Goal: Task Accomplishment & Management: Use online tool/utility

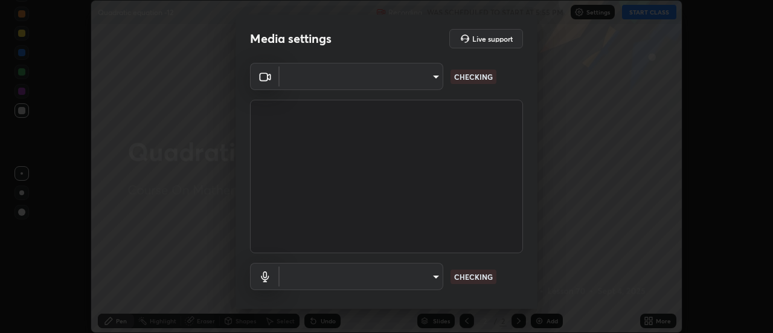
scroll to position [333, 773]
type input "1016c9670ba09e0da1ff6862f255b2c5b4dd1f04ff0e8715a66947f7e461f3c4"
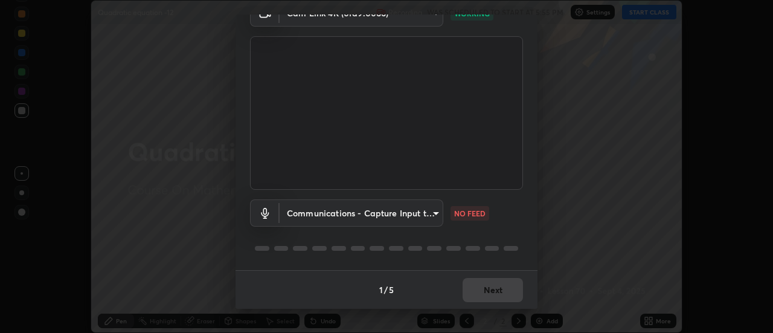
click at [410, 215] on body "Erase all Quadratic equation -12 Recording WAS SCHEDULED TO START AT 5:55 PM Se…" at bounding box center [386, 166] width 773 height 333
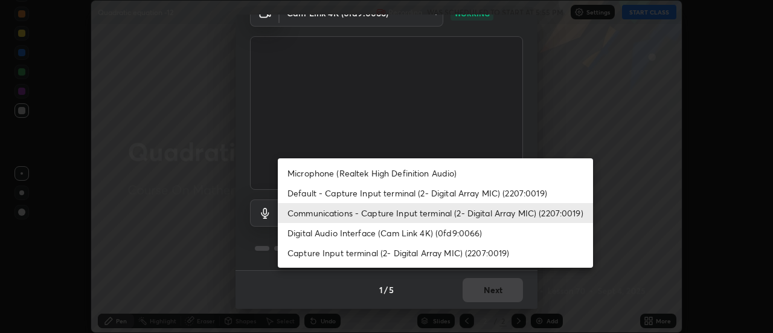
click at [382, 194] on li "Default - Capture Input terminal (2- Digital Array MIC) (2207:0019)" at bounding box center [435, 193] width 315 height 20
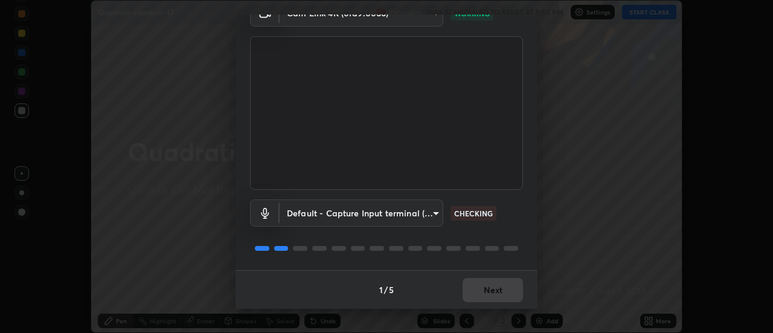
click at [379, 208] on body "Erase all Quadratic equation -12 Recording WAS SCHEDULED TO START AT 5:55 PM Se…" at bounding box center [386, 166] width 773 height 333
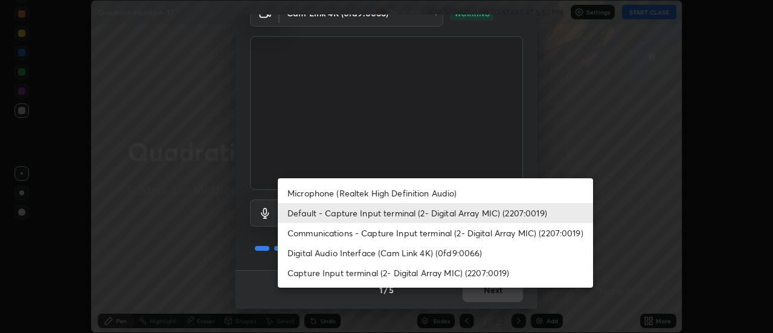
click at [365, 233] on li "Communications - Capture Input terminal (2- Digital Array MIC) (2207:0019)" at bounding box center [435, 233] width 315 height 20
type input "communications"
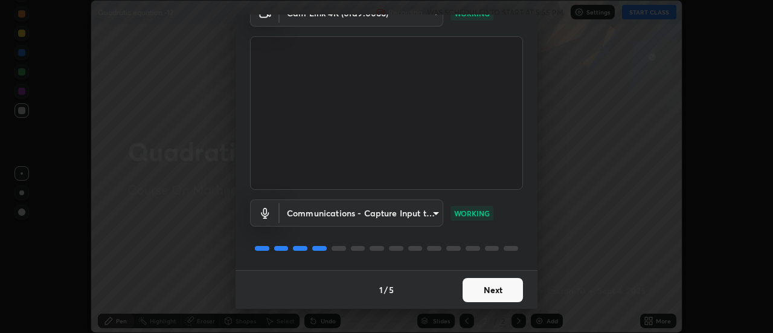
click at [494, 291] on button "Next" at bounding box center [493, 290] width 60 height 24
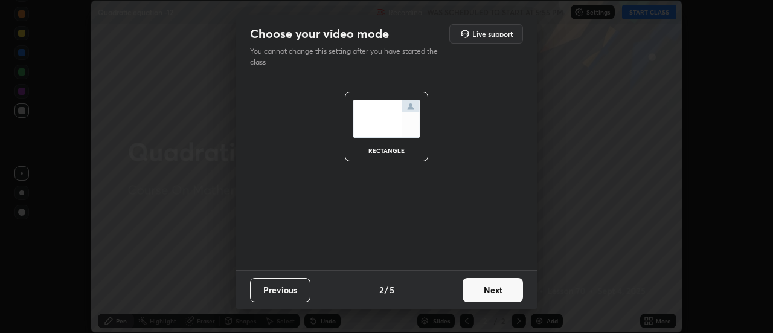
scroll to position [0, 0]
click at [508, 292] on button "Next" at bounding box center [493, 290] width 60 height 24
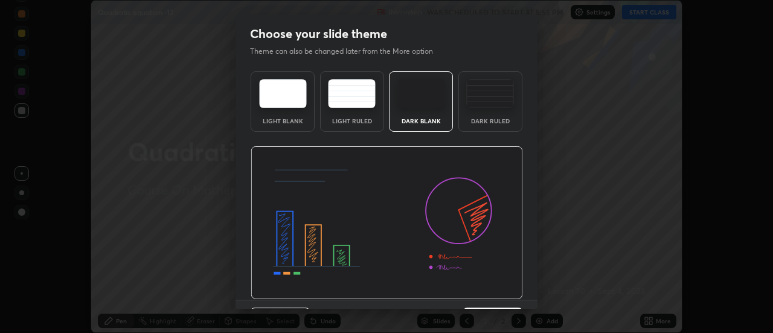
scroll to position [30, 0]
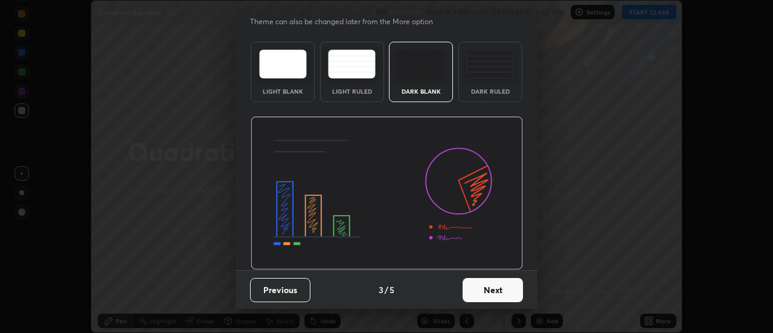
click at [494, 291] on button "Next" at bounding box center [493, 290] width 60 height 24
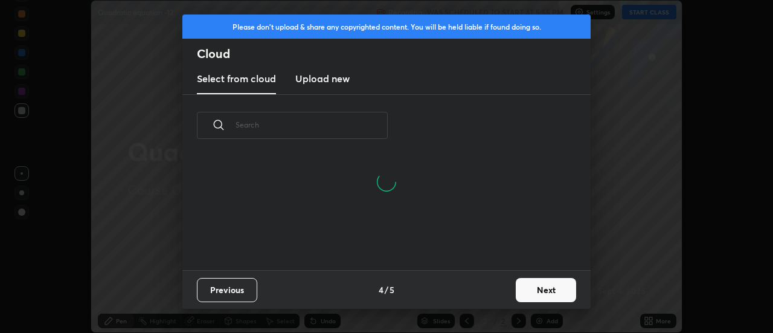
click at [535, 286] on button "Next" at bounding box center [546, 290] width 60 height 24
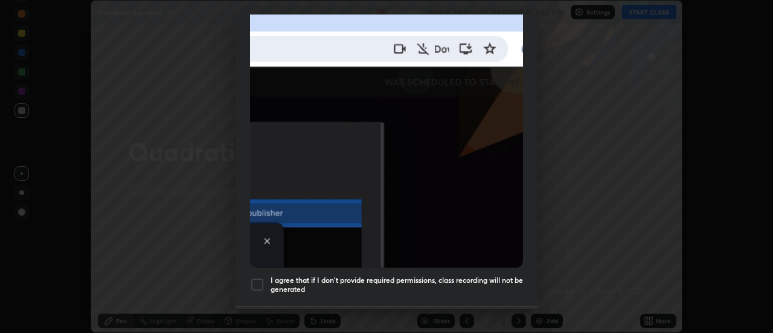
scroll to position [289, 0]
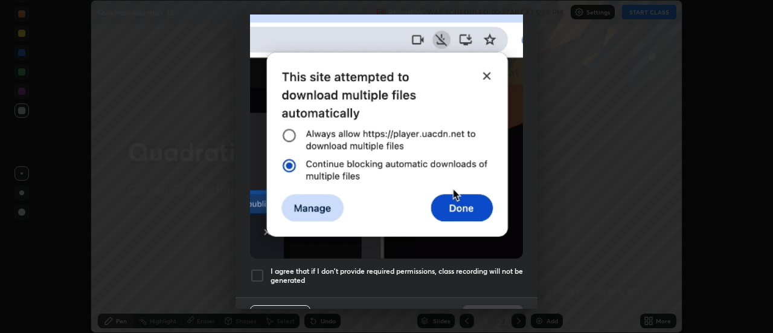
click at [427, 266] on h5 "I agree that if I don't provide required permissions, class recording will not …" at bounding box center [397, 275] width 253 height 19
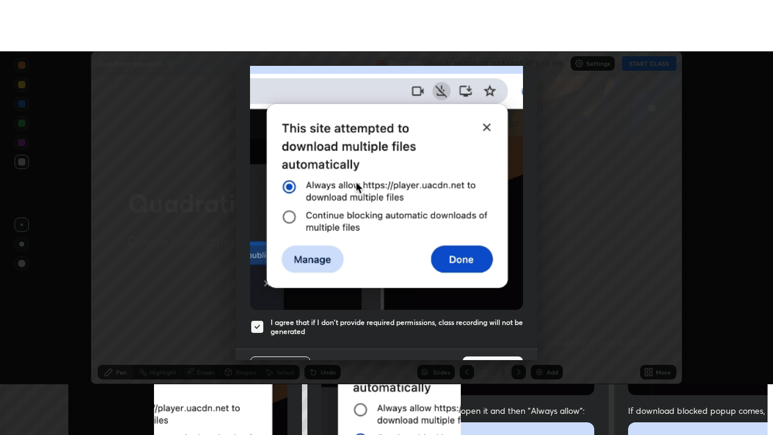
scroll to position [310, 0]
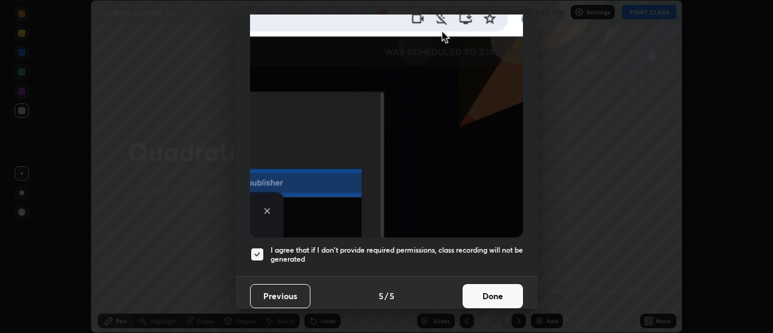
click at [480, 285] on button "Done" at bounding box center [493, 296] width 60 height 24
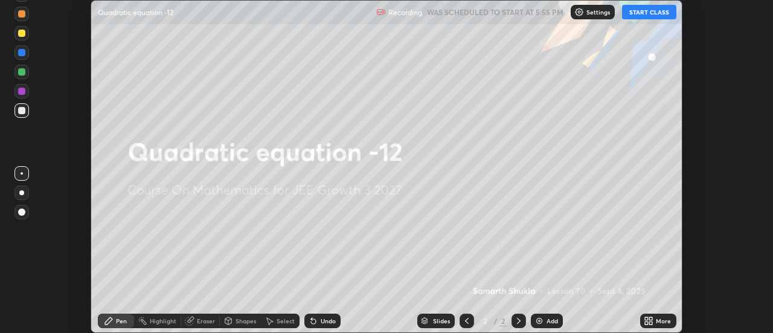
click at [653, 323] on icon at bounding box center [651, 322] width 3 height 3
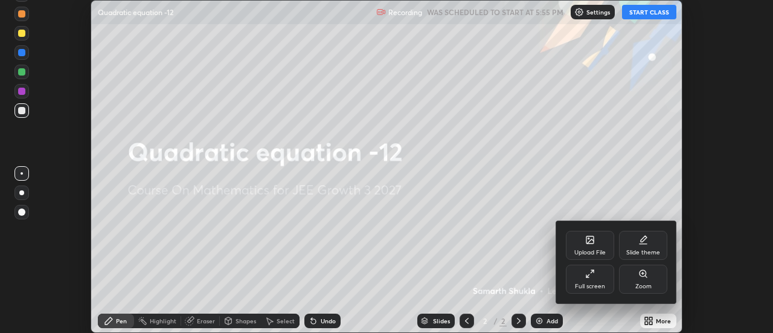
click at [599, 277] on div "Full screen" at bounding box center [590, 279] width 48 height 29
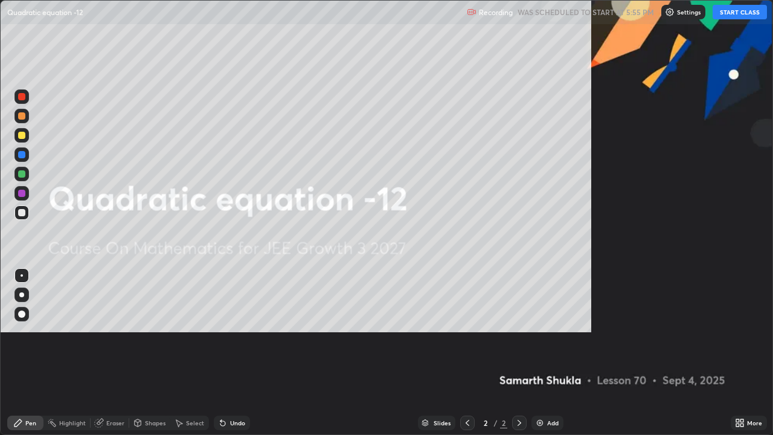
scroll to position [435, 773]
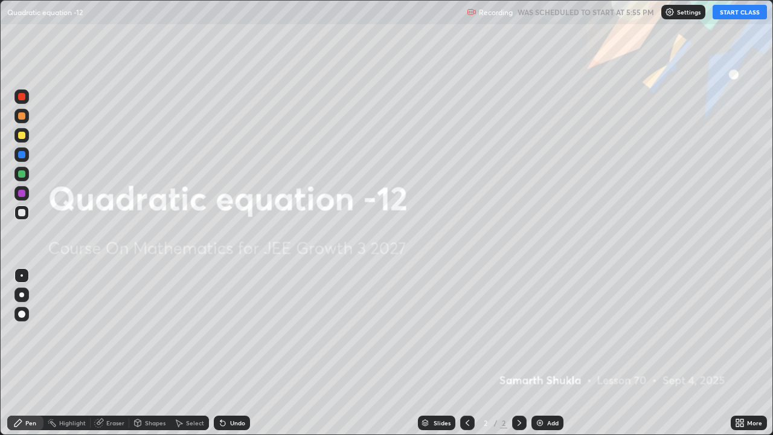
click at [728, 14] on button "START CLASS" at bounding box center [740, 12] width 54 height 15
click at [554, 332] on div "Add" at bounding box center [552, 423] width 11 height 6
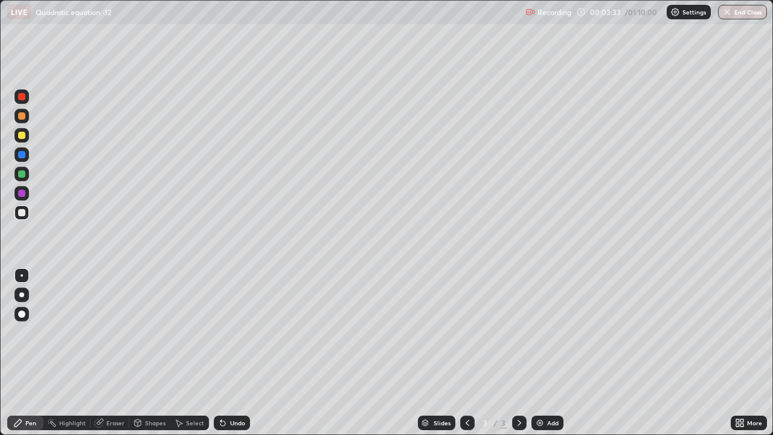
click at [542, 332] on img at bounding box center [540, 423] width 10 height 10
click at [17, 175] on div at bounding box center [22, 174] width 15 height 15
click at [554, 332] on div "Add" at bounding box center [552, 423] width 11 height 6
click at [236, 332] on div "Undo" at bounding box center [232, 423] width 36 height 15
click at [237, 332] on div "Undo" at bounding box center [232, 423] width 36 height 15
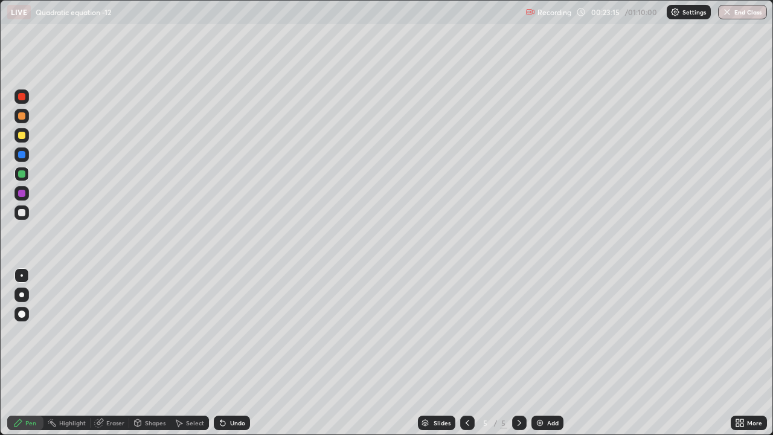
click at [465, 332] on icon at bounding box center [468, 423] width 10 height 10
click at [518, 332] on icon at bounding box center [520, 423] width 10 height 10
click at [520, 332] on icon at bounding box center [520, 423] width 10 height 10
click at [544, 332] on div "Add" at bounding box center [548, 423] width 32 height 15
click at [19, 156] on div at bounding box center [21, 154] width 7 height 7
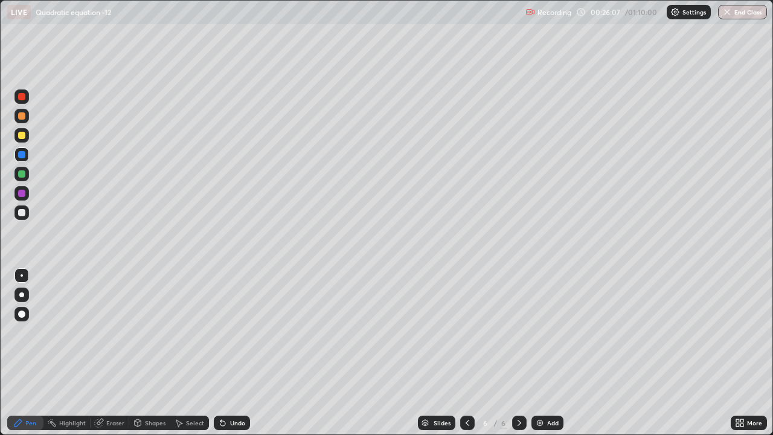
click at [102, 332] on icon at bounding box center [99, 423] width 10 height 10
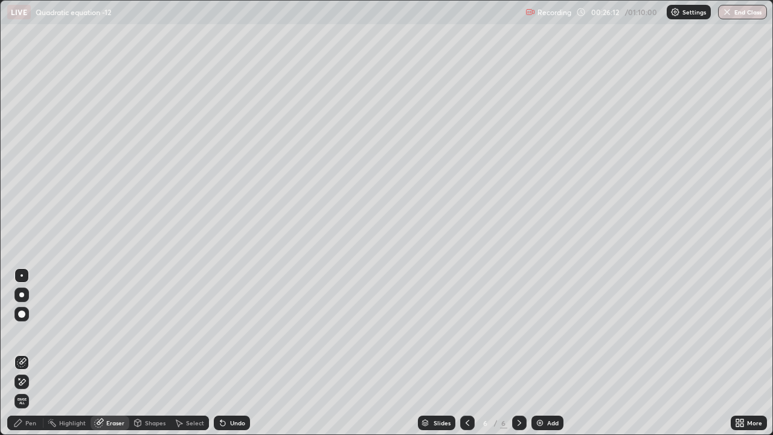
click at [31, 332] on div "Pen" at bounding box center [30, 423] width 11 height 6
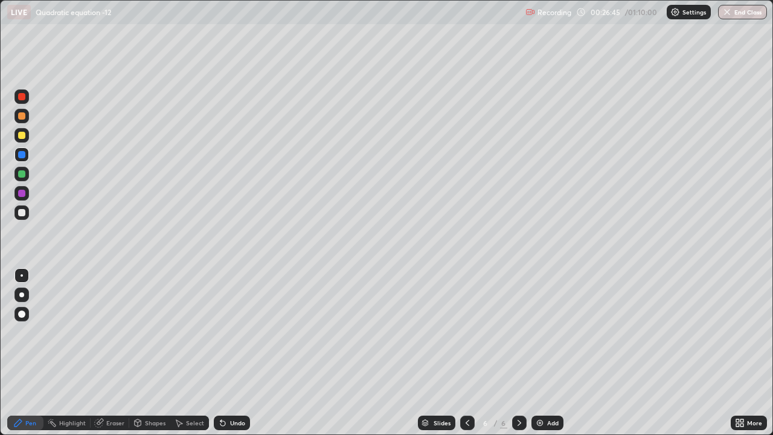
click at [26, 138] on div at bounding box center [22, 135] width 15 height 15
click at [545, 332] on div "Add" at bounding box center [548, 423] width 32 height 15
click at [225, 332] on icon at bounding box center [223, 423] width 10 height 10
click at [236, 332] on div "Undo" at bounding box center [237, 423] width 15 height 6
click at [234, 332] on div "Undo" at bounding box center [232, 423] width 36 height 15
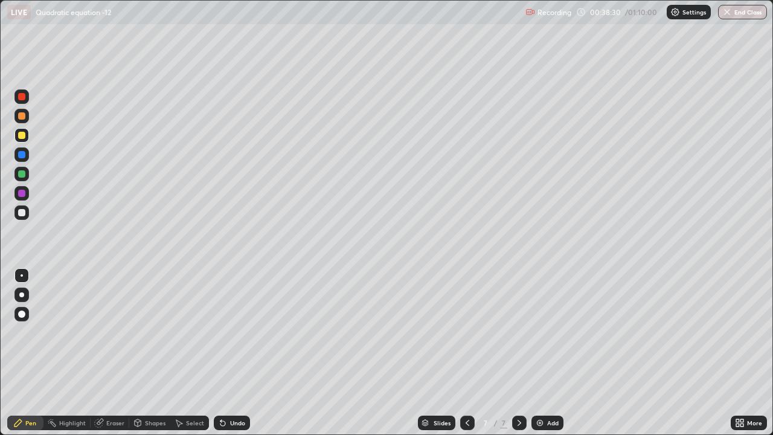
click at [231, 332] on div "Undo" at bounding box center [232, 423] width 36 height 15
click at [543, 332] on img at bounding box center [540, 423] width 10 height 10
click at [467, 332] on icon at bounding box center [468, 423] width 10 height 10
click at [546, 332] on div "Add" at bounding box center [548, 423] width 32 height 15
click at [21, 177] on div at bounding box center [21, 173] width 7 height 7
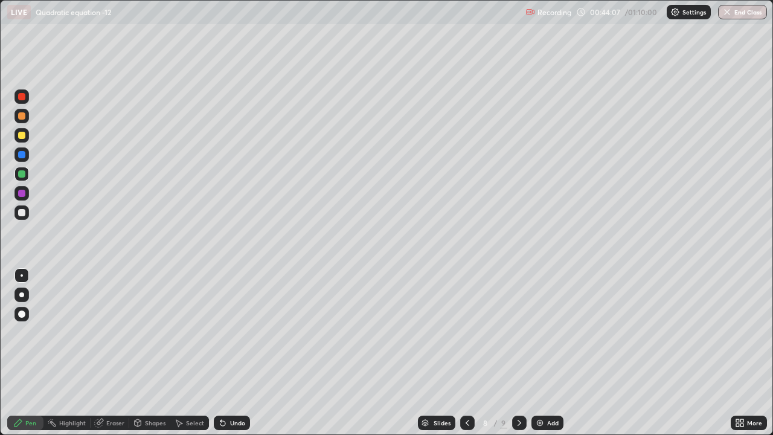
click at [24, 141] on div at bounding box center [22, 135] width 15 height 15
click at [542, 332] on img at bounding box center [540, 423] width 10 height 10
click at [466, 332] on icon at bounding box center [467, 423] width 10 height 10
click at [118, 332] on div "Eraser" at bounding box center [115, 423] width 18 height 6
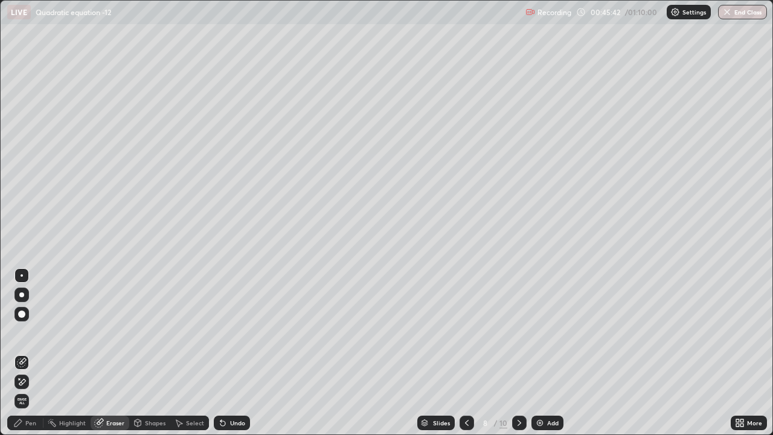
click at [31, 332] on div "Pen" at bounding box center [30, 423] width 11 height 6
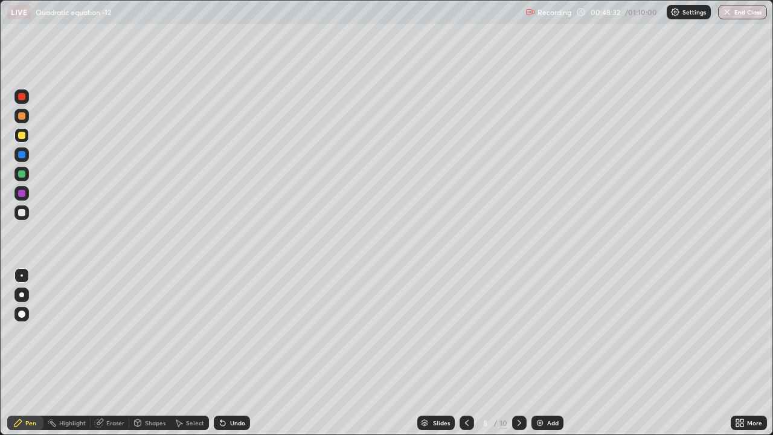
click at [555, 332] on div "Add" at bounding box center [552, 423] width 11 height 6
click at [20, 172] on div at bounding box center [21, 173] width 7 height 7
click at [22, 195] on div at bounding box center [21, 193] width 7 height 7
click at [22, 175] on div at bounding box center [21, 173] width 7 height 7
click at [105, 332] on div "Eraser" at bounding box center [110, 423] width 39 height 15
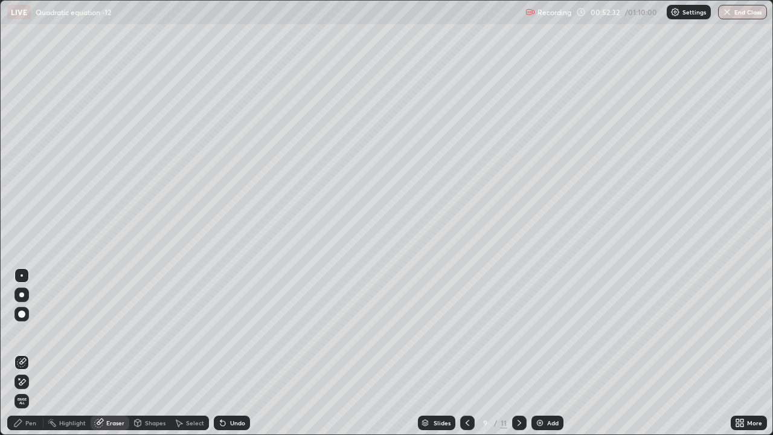
click at [31, 332] on div "Pen" at bounding box center [30, 423] width 11 height 6
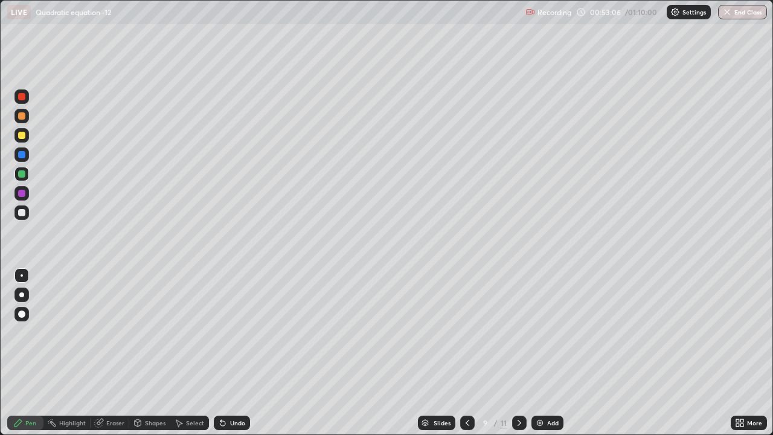
click at [19, 137] on div at bounding box center [21, 135] width 7 height 7
click at [545, 332] on div "Add" at bounding box center [548, 423] width 32 height 15
click at [115, 332] on div "Eraser" at bounding box center [115, 423] width 18 height 6
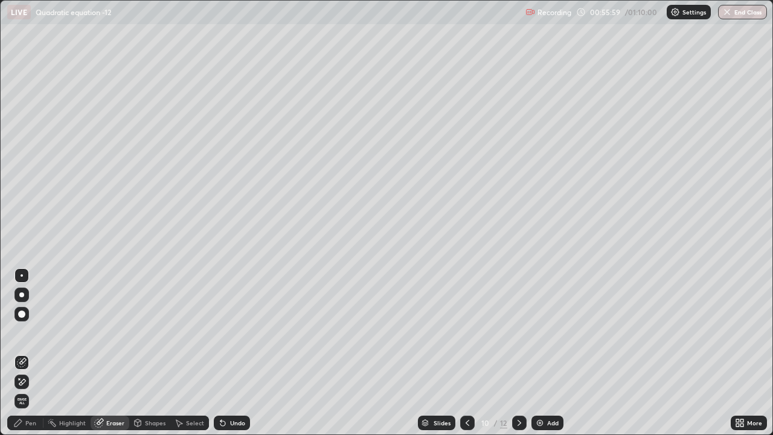
click at [31, 332] on div "Pen" at bounding box center [30, 423] width 11 height 6
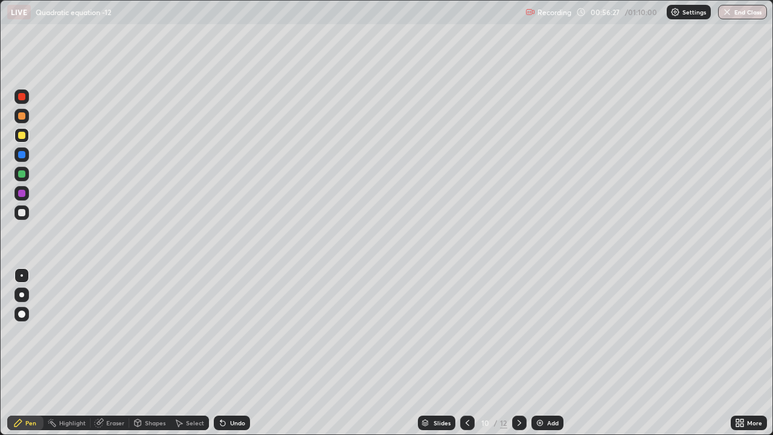
click at [26, 178] on div at bounding box center [22, 174] width 15 height 15
click at [550, 332] on div "Add" at bounding box center [552, 423] width 11 height 6
click at [467, 332] on icon at bounding box center [468, 423] width 10 height 10
click at [518, 332] on icon at bounding box center [520, 423] width 10 height 10
click at [28, 137] on div at bounding box center [22, 135] width 15 height 15
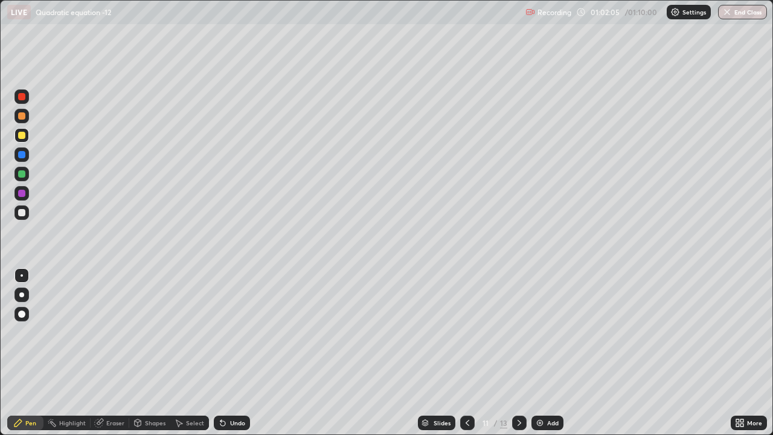
click at [230, 332] on div "Undo" at bounding box center [237, 423] width 15 height 6
click at [236, 332] on div "Undo" at bounding box center [237, 423] width 15 height 6
click at [237, 332] on div "Undo" at bounding box center [232, 423] width 36 height 15
click at [233, 332] on div "Undo" at bounding box center [232, 423] width 36 height 15
click at [232, 332] on div "Undo" at bounding box center [232, 423] width 36 height 15
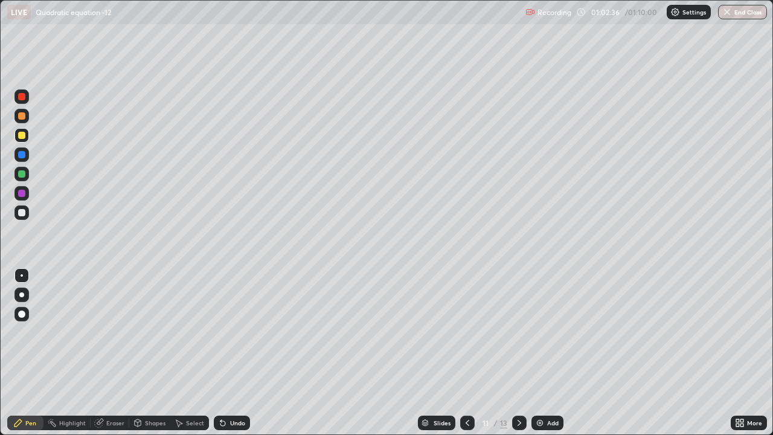
click at [234, 332] on div "Undo" at bounding box center [232, 423] width 36 height 15
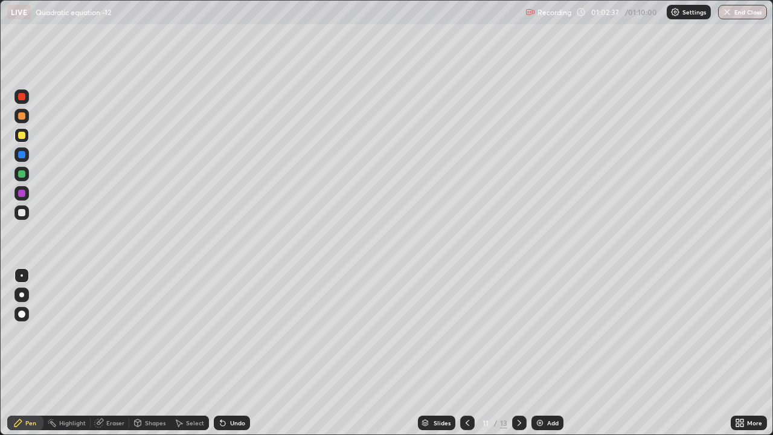
click at [236, 332] on div "Undo" at bounding box center [232, 423] width 36 height 15
click at [237, 332] on div "Undo" at bounding box center [229, 423] width 41 height 24
click at [236, 332] on div "Undo" at bounding box center [229, 423] width 41 height 24
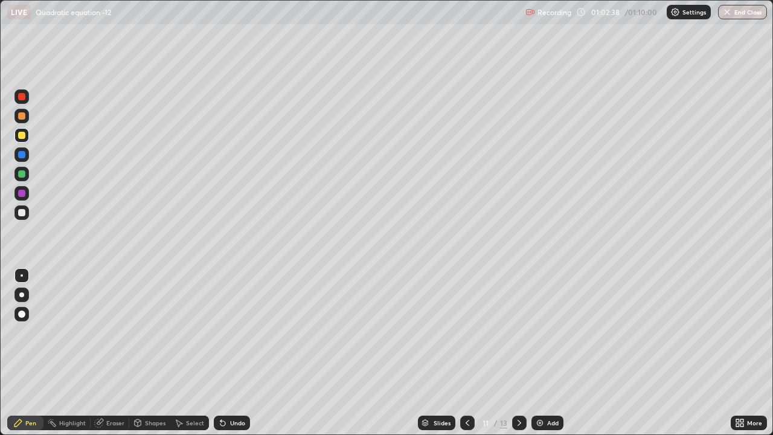
click at [235, 332] on div "Undo" at bounding box center [229, 423] width 41 height 24
click at [236, 332] on div "Undo" at bounding box center [229, 423] width 41 height 24
click at [234, 332] on div "Undo" at bounding box center [229, 423] width 41 height 24
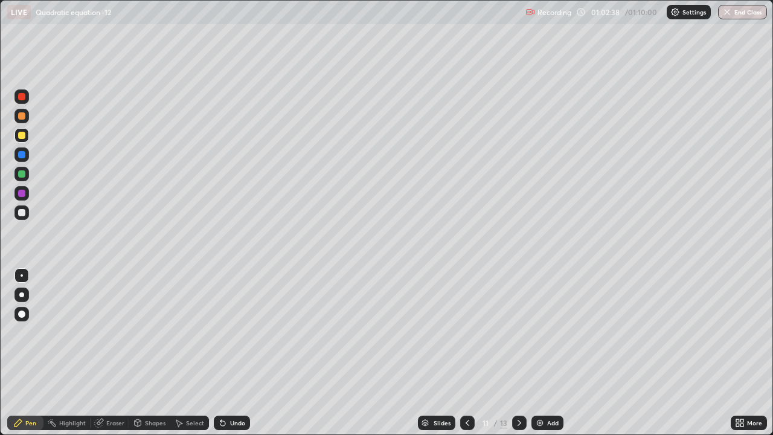
click at [235, 332] on div "Undo" at bounding box center [229, 423] width 41 height 24
click at [233, 332] on div "Undo" at bounding box center [229, 423] width 41 height 24
click at [234, 332] on div "Undo" at bounding box center [229, 423] width 41 height 24
click at [233, 332] on div "Undo" at bounding box center [229, 423] width 41 height 24
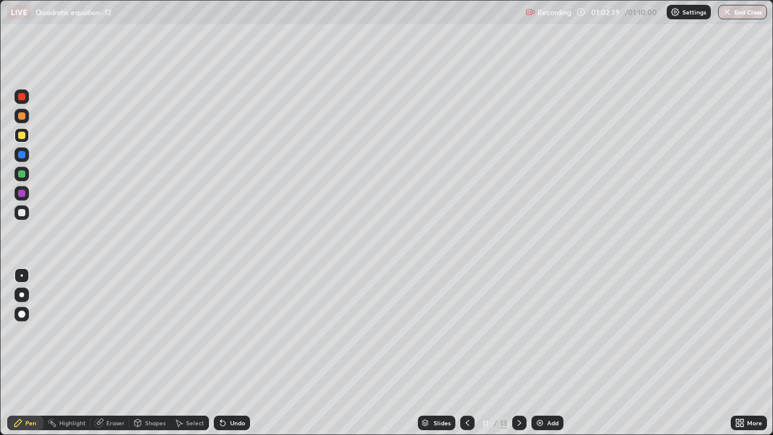
click at [233, 332] on div "Undo" at bounding box center [229, 423] width 41 height 24
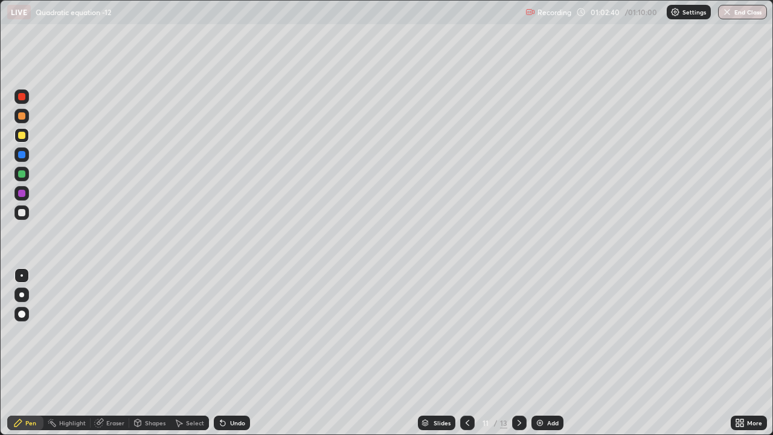
click at [233, 332] on div "Undo" at bounding box center [229, 423] width 41 height 24
click at [234, 332] on div "Undo" at bounding box center [229, 423] width 41 height 24
click at [233, 332] on div "Undo" at bounding box center [229, 423] width 41 height 24
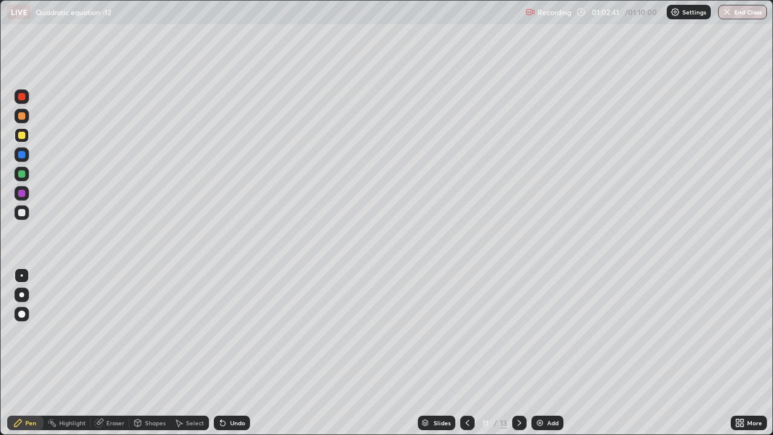
click at [233, 332] on div "Undo" at bounding box center [229, 423] width 41 height 24
click at [234, 332] on div "Undo" at bounding box center [229, 423] width 41 height 24
click at [235, 332] on div "Undo" at bounding box center [229, 423] width 41 height 24
click at [236, 332] on div "Undo" at bounding box center [229, 423] width 41 height 24
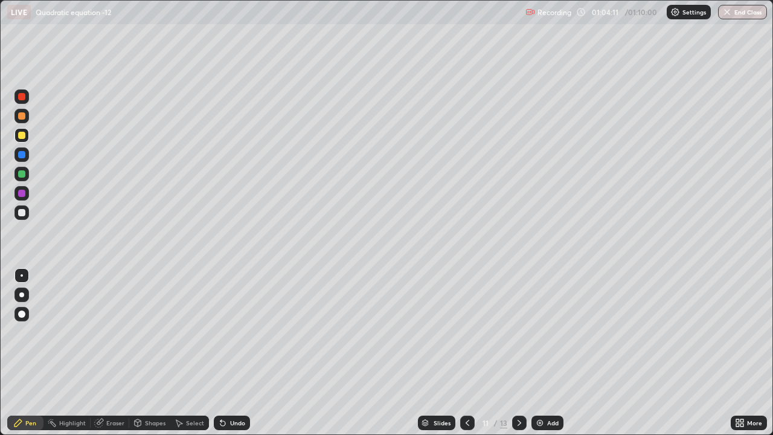
click at [22, 179] on div at bounding box center [22, 174] width 15 height 15
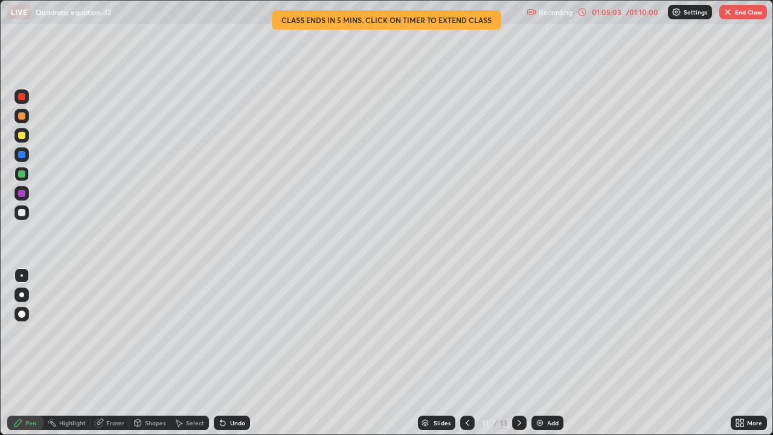
click at [737, 15] on button "End Class" at bounding box center [744, 12] width 48 height 15
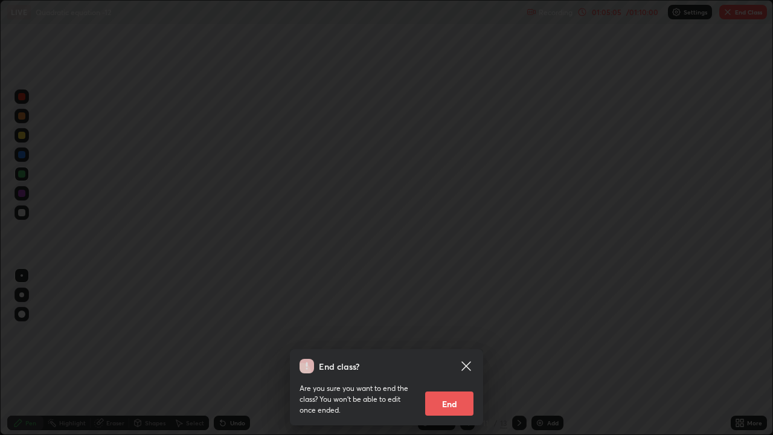
click at [451, 332] on button "End" at bounding box center [449, 404] width 48 height 24
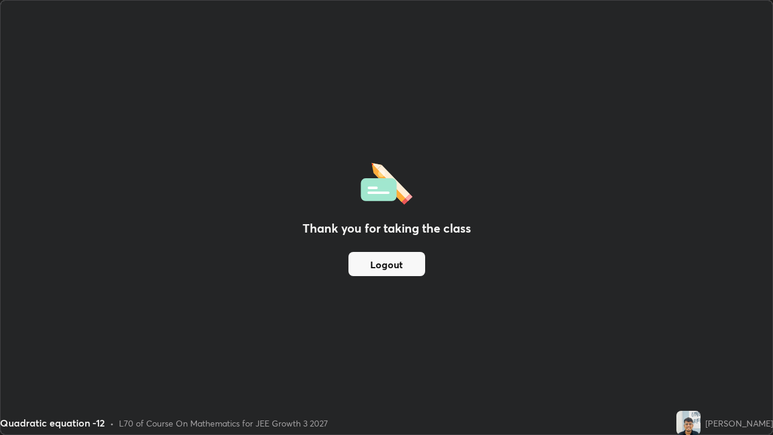
click at [371, 254] on button "Logout" at bounding box center [387, 264] width 77 height 24
click at [369, 252] on button "Logout" at bounding box center [387, 264] width 77 height 24
